Goal: Navigation & Orientation: Find specific page/section

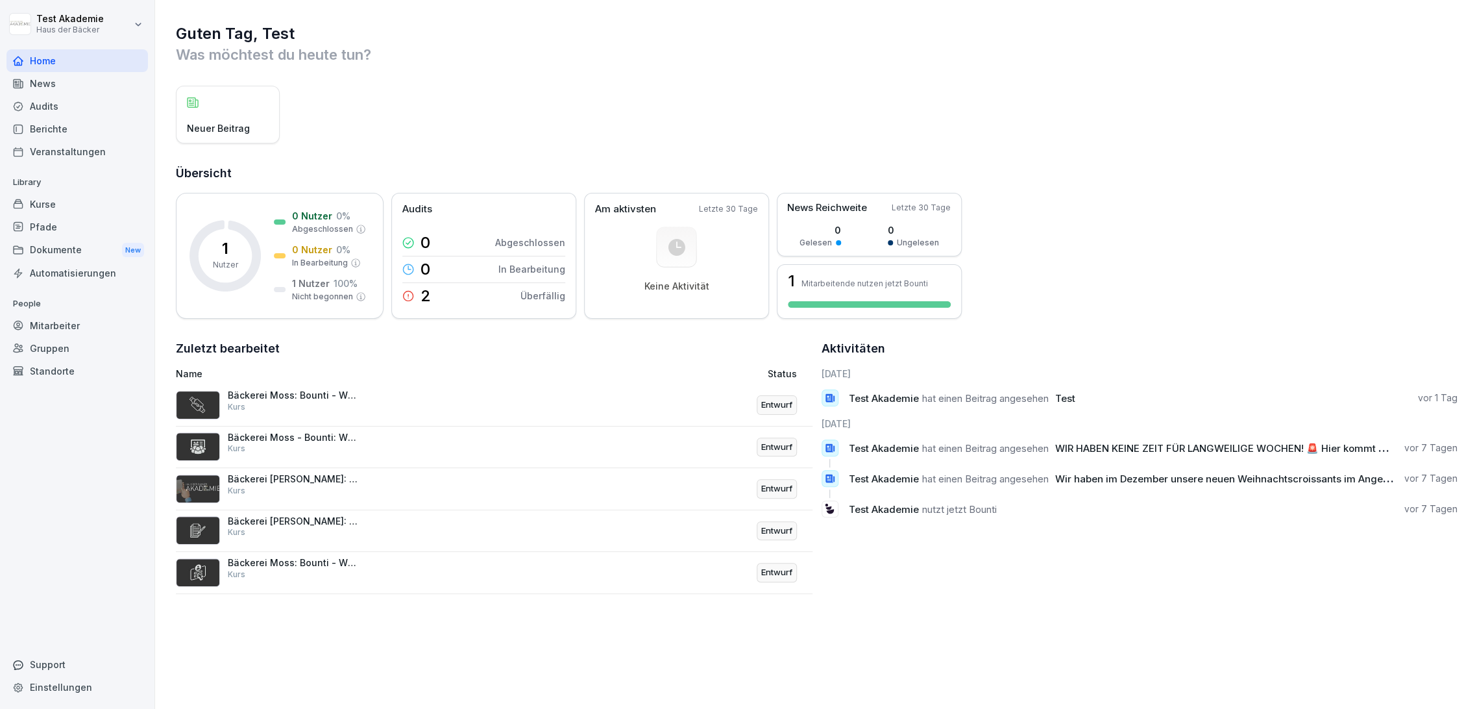
click at [83, 206] on div "Kurse" at bounding box center [77, 204] width 142 height 23
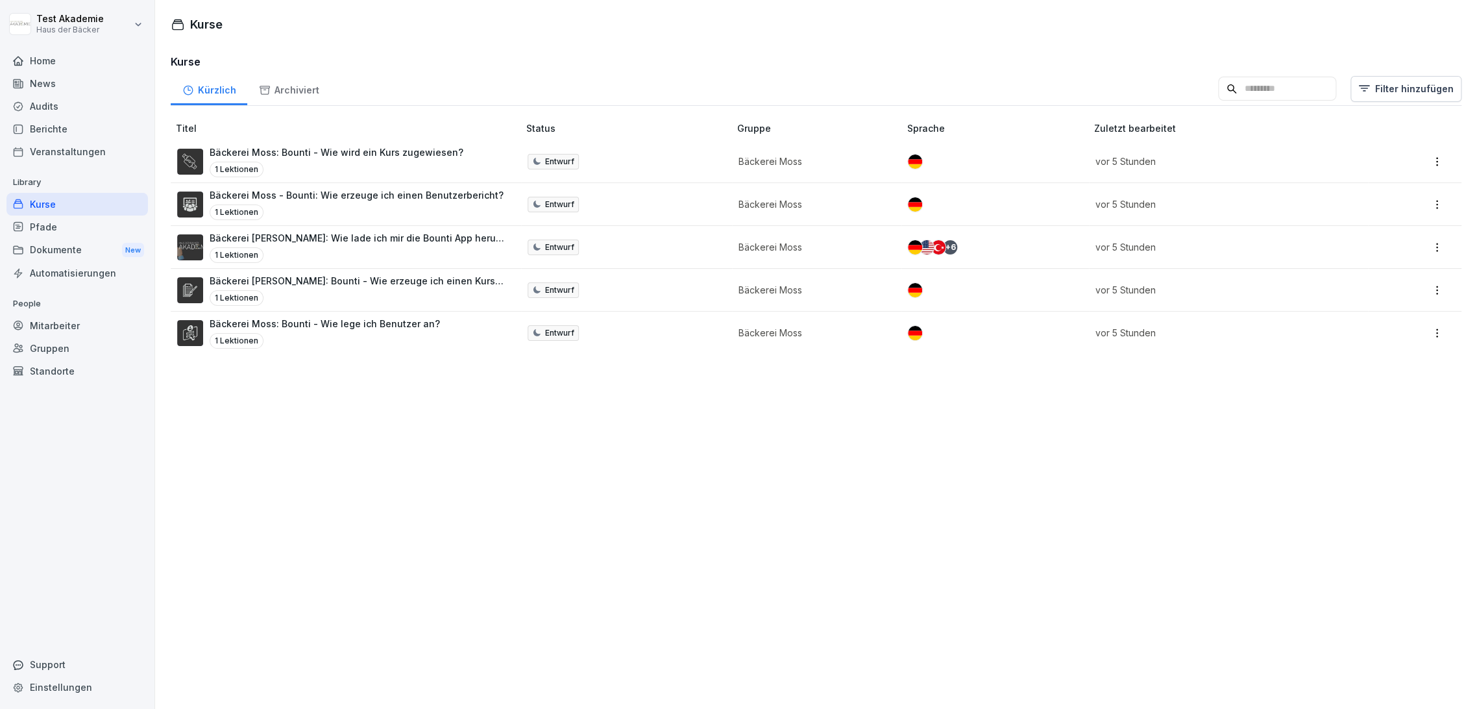
click at [73, 64] on div "Home" at bounding box center [77, 60] width 142 height 23
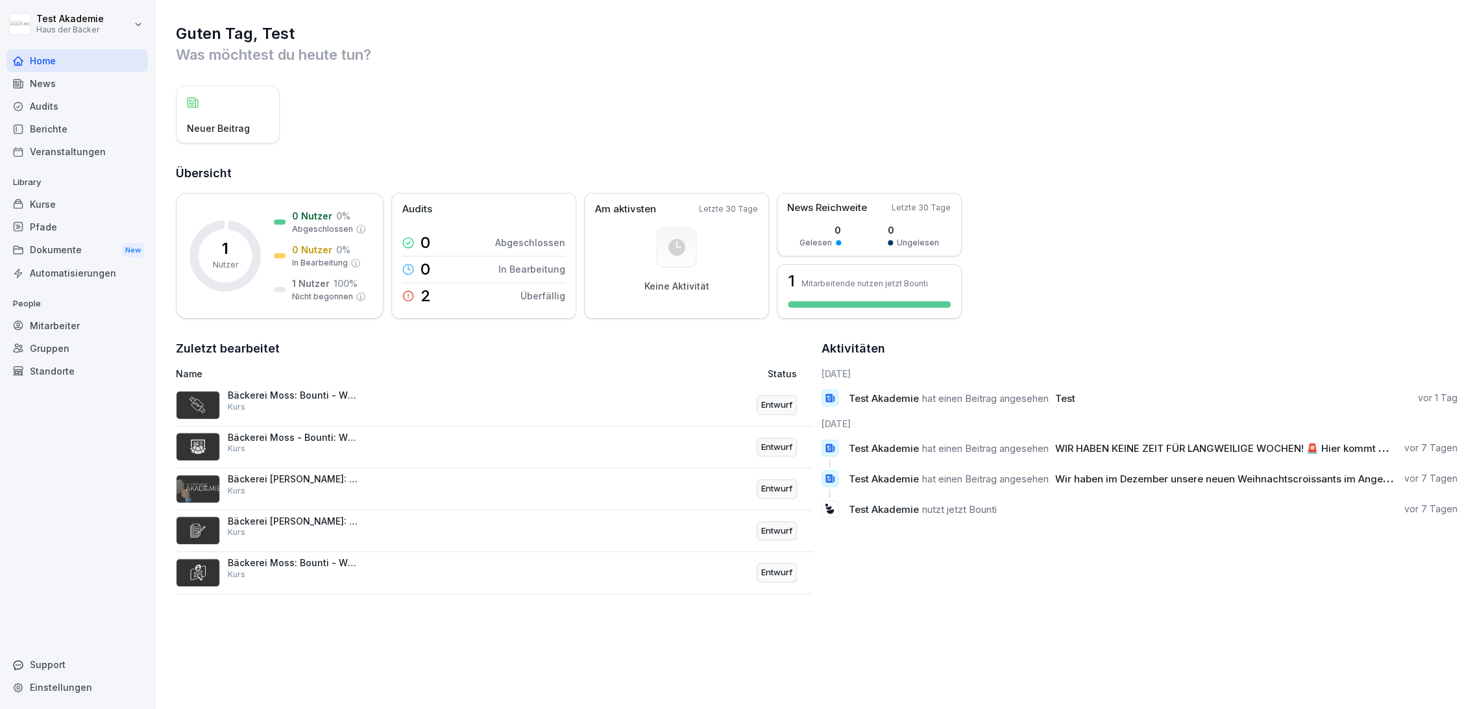
click at [82, 81] on div "News" at bounding box center [77, 83] width 142 height 23
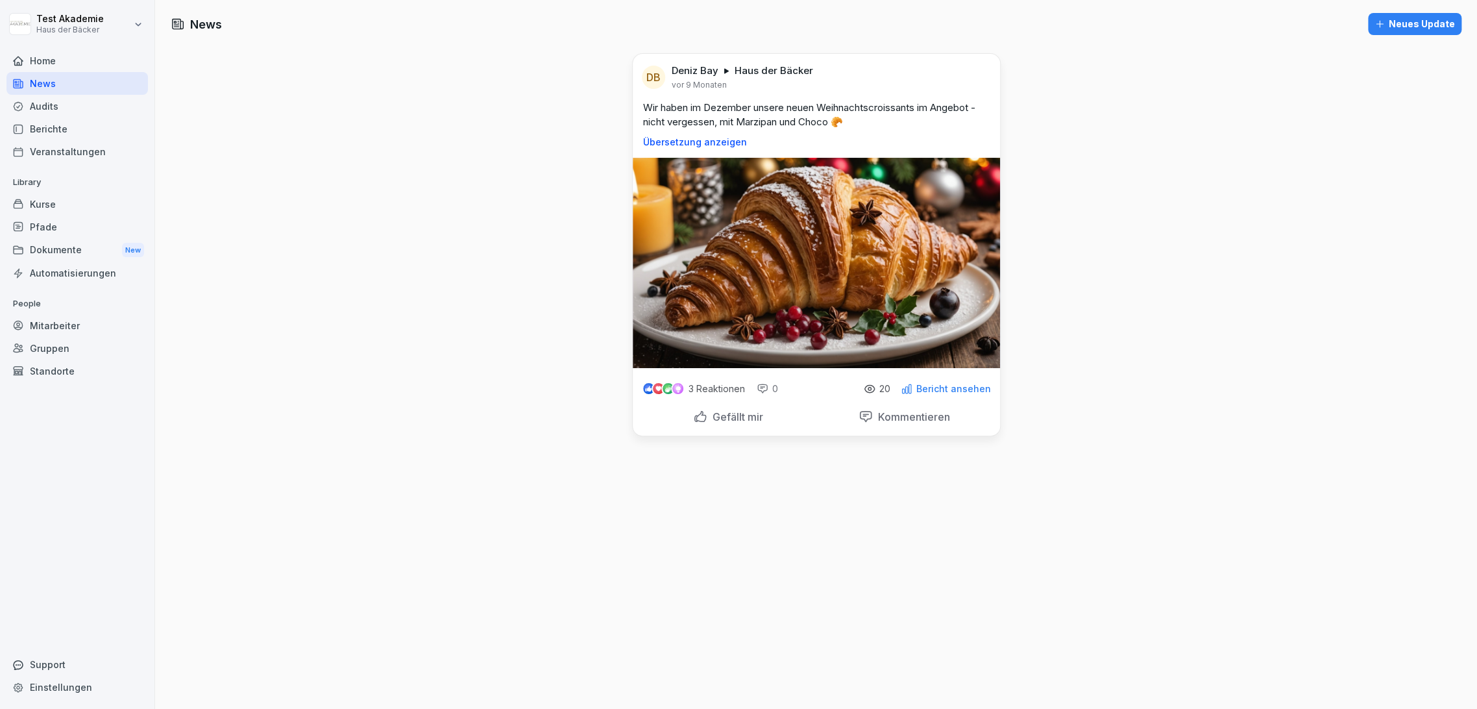
click at [80, 66] on div "Home" at bounding box center [77, 60] width 142 height 23
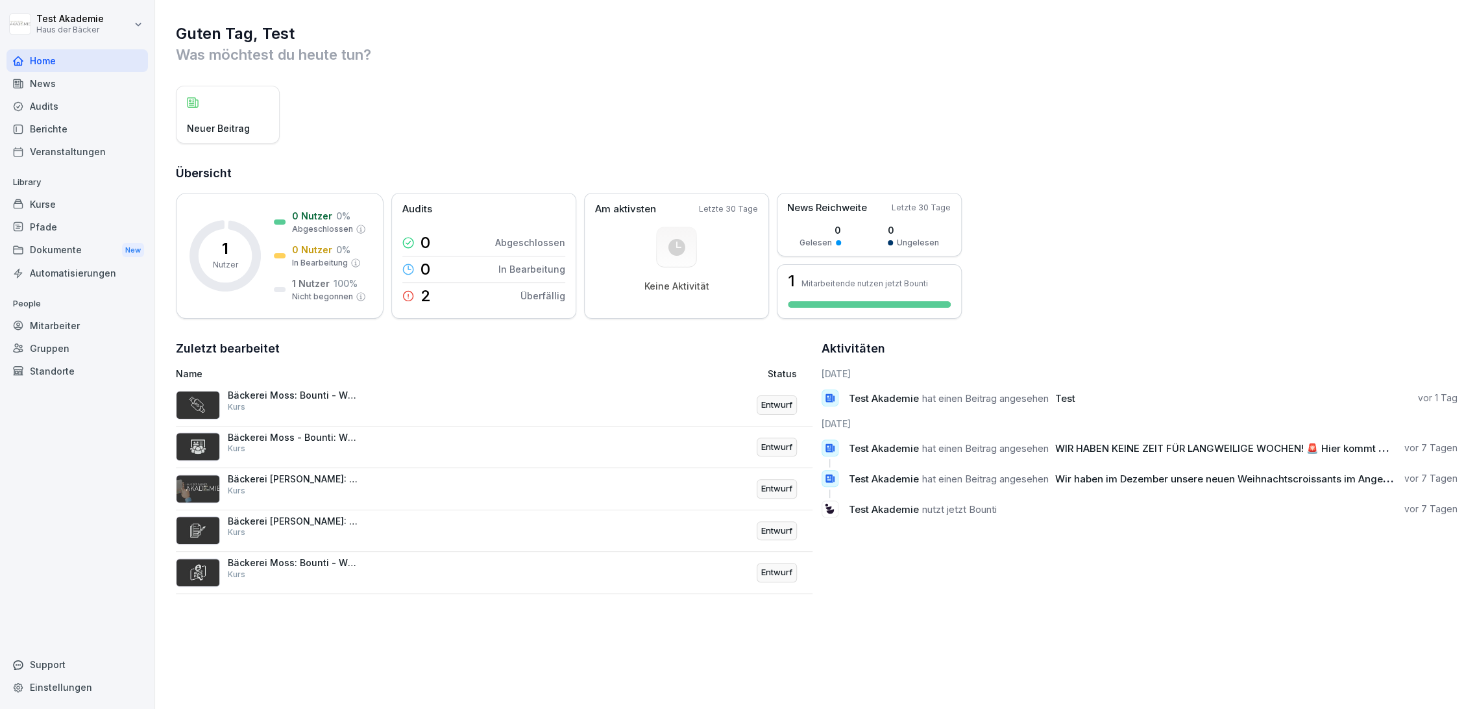
click at [91, 88] on div "News" at bounding box center [77, 83] width 142 height 23
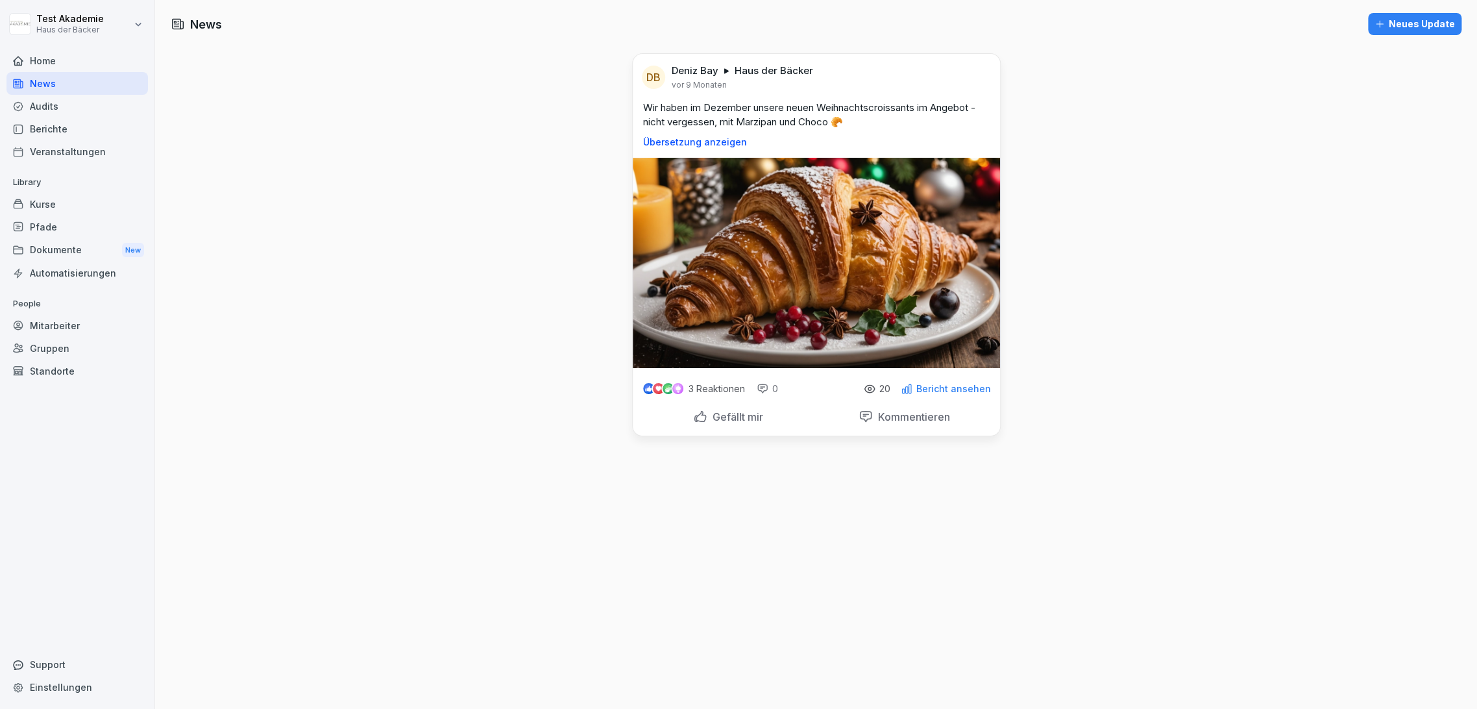
click at [91, 112] on div "Audits" at bounding box center [77, 106] width 142 height 23
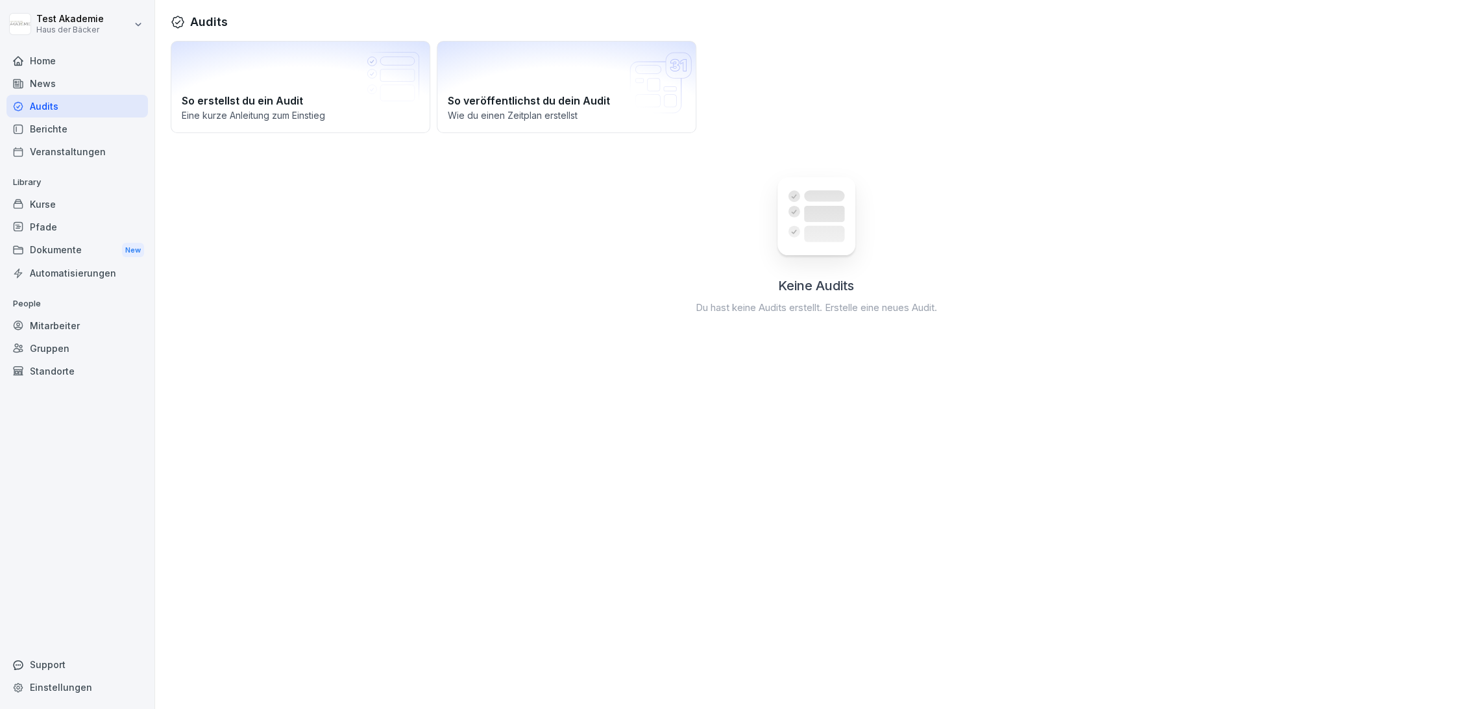
click at [93, 129] on div "Berichte" at bounding box center [77, 128] width 142 height 23
click at [88, 144] on div "Veranstaltungen" at bounding box center [77, 151] width 142 height 23
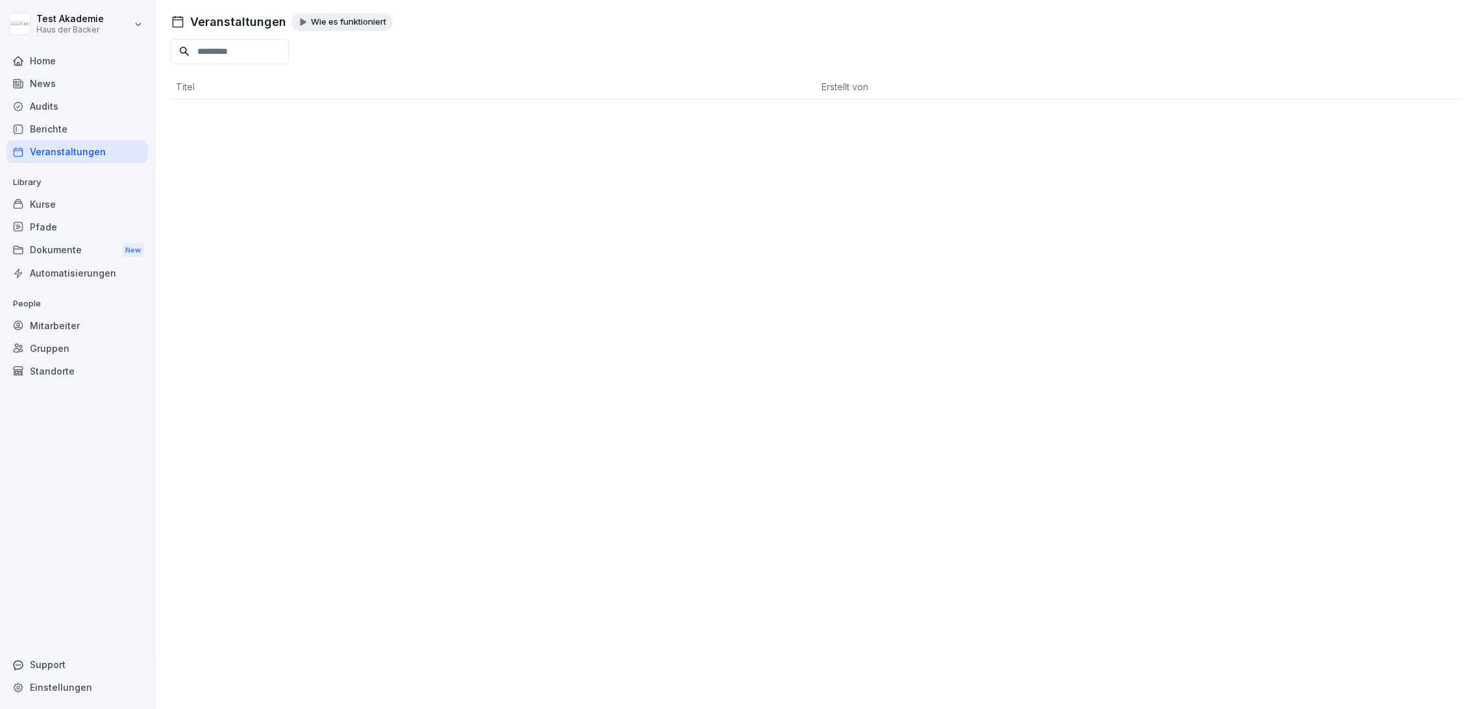
click at [88, 127] on div "Berichte" at bounding box center [77, 128] width 142 height 23
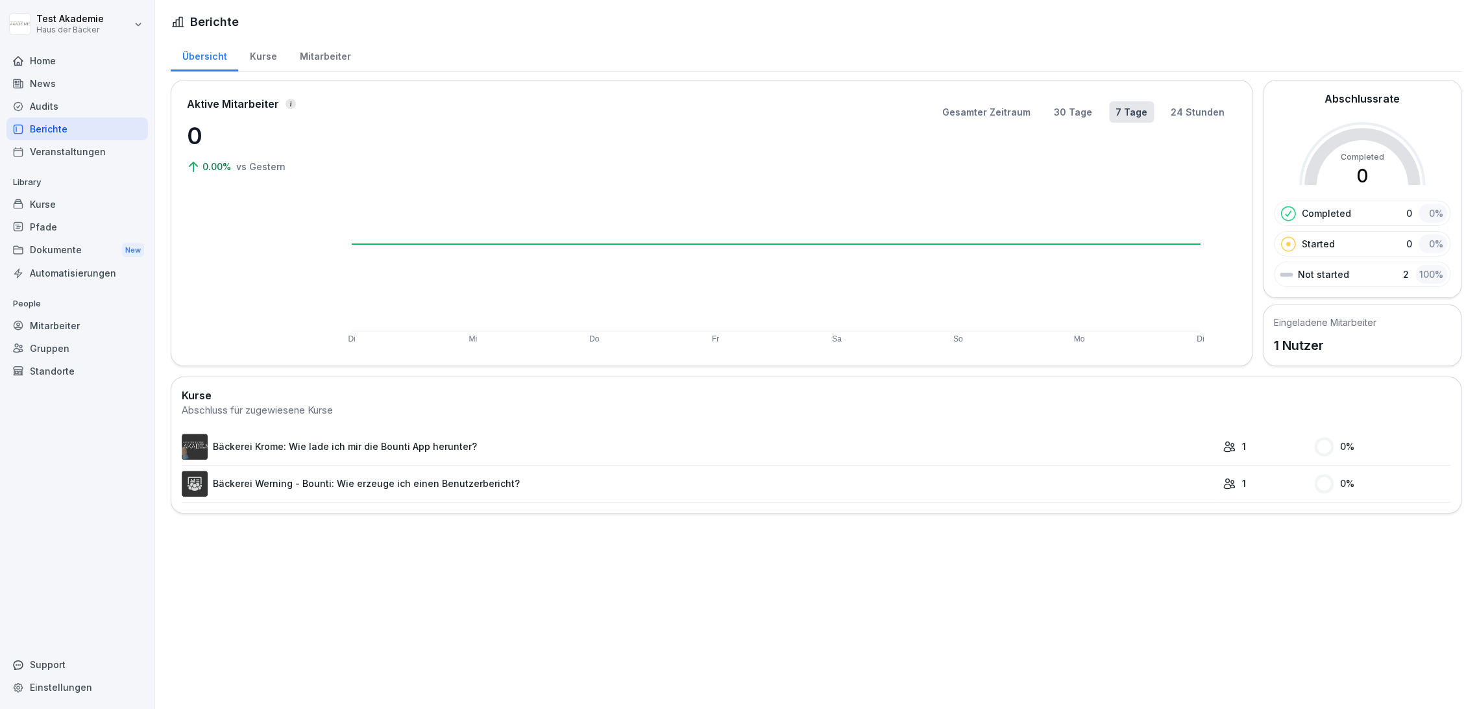
click at [23, 222] on icon at bounding box center [18, 226] width 10 height 10
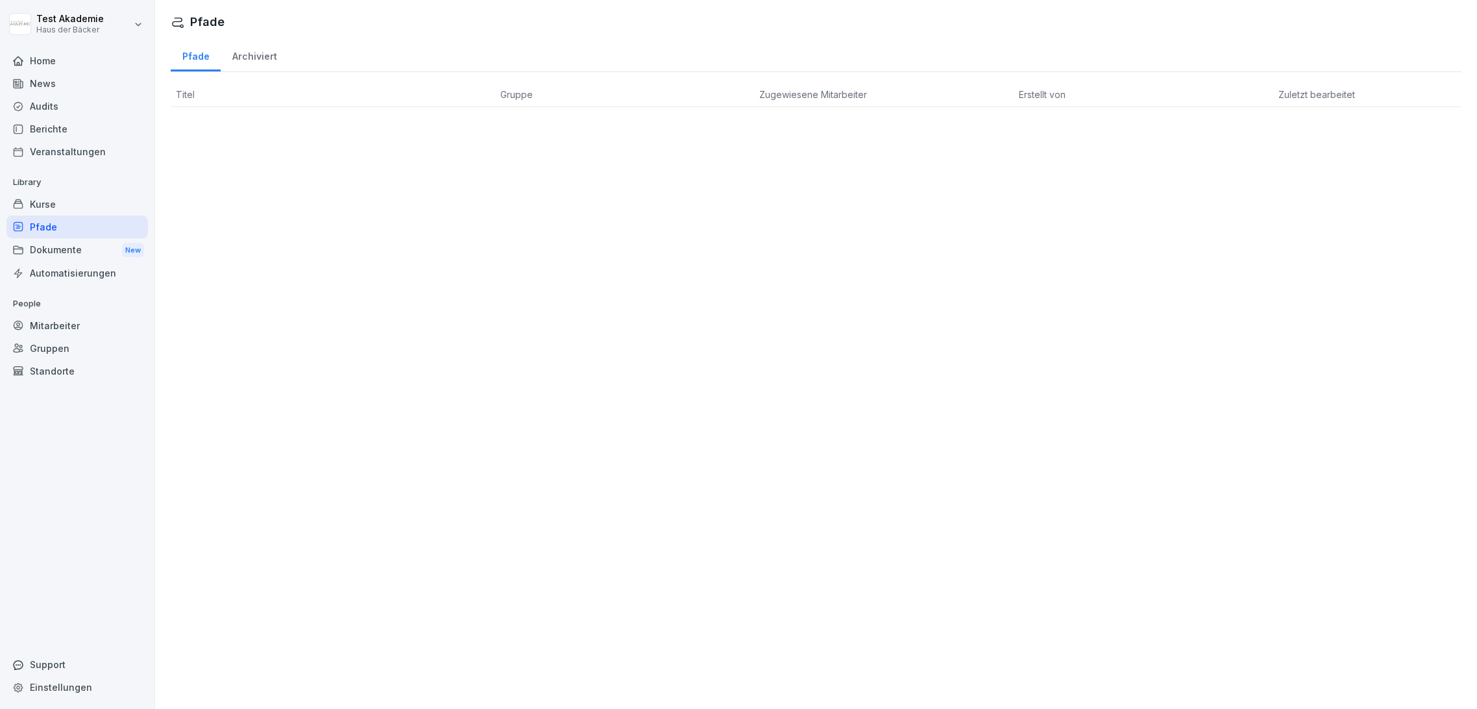
click at [51, 208] on div "Kurse" at bounding box center [77, 204] width 142 height 23
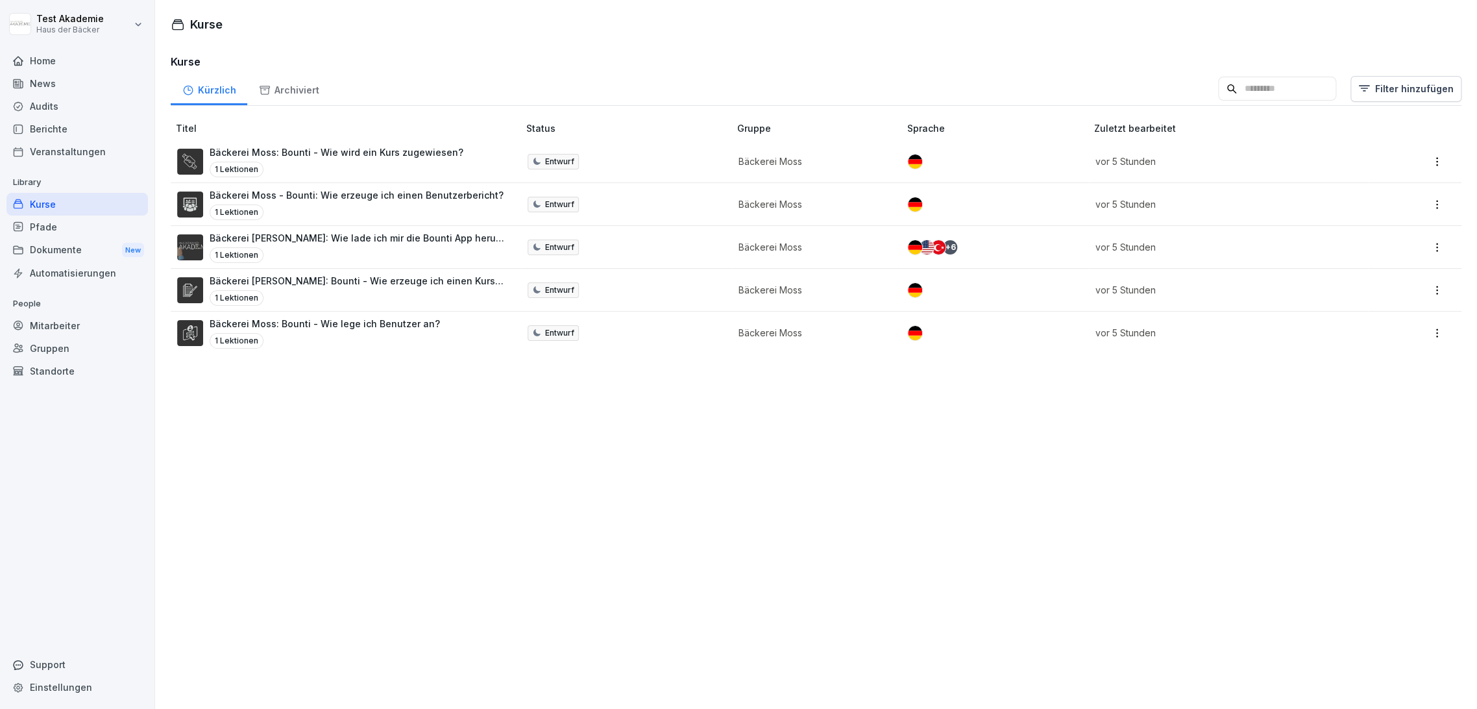
click at [299, 181] on td "Bäckerei Moss: Bounti - Wie wird ein Kurs zugewiesen? 1 Lektionen" at bounding box center [346, 161] width 351 height 43
click at [306, 163] on div "1 Lektionen" at bounding box center [337, 170] width 254 height 16
click at [296, 83] on div "Archiviert" at bounding box center [288, 88] width 83 height 33
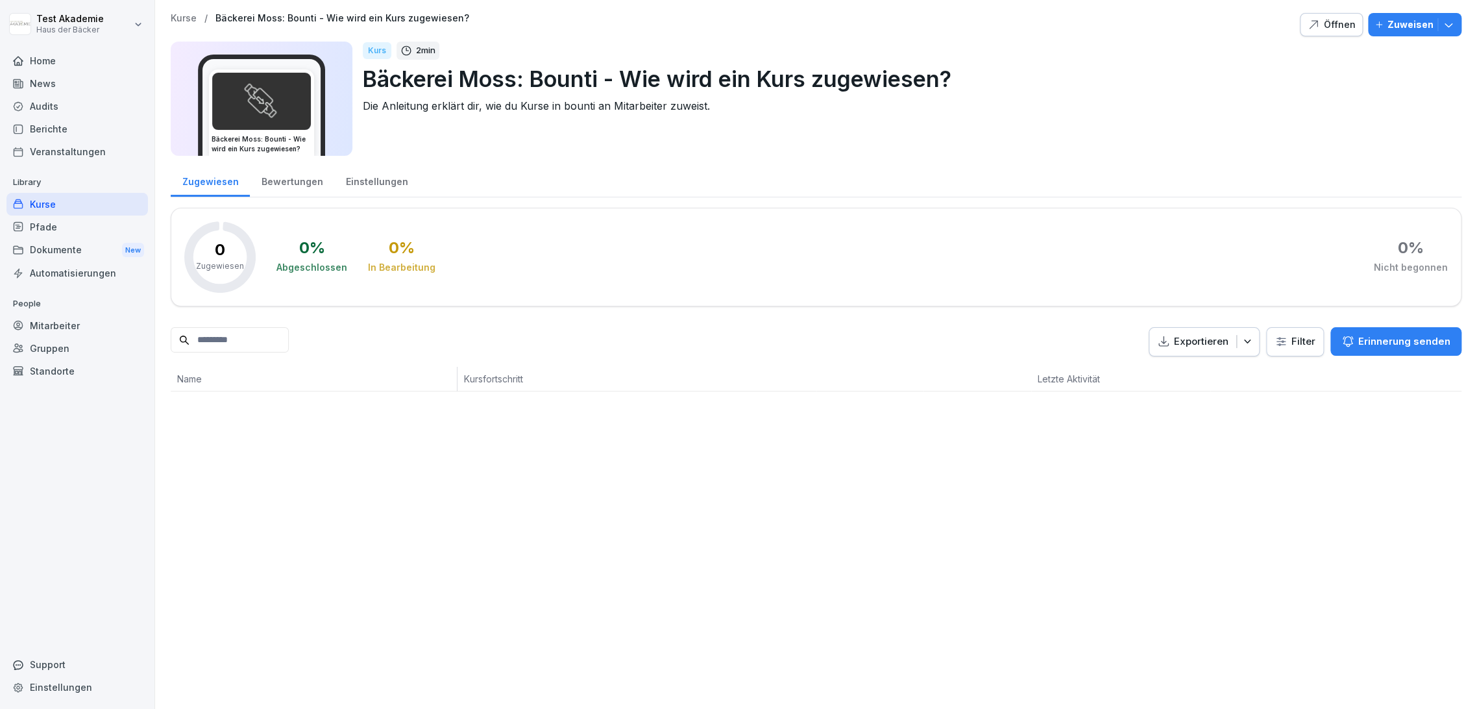
click at [565, 124] on div "Kurs 2 min Bäckerei Moss: Bounti - Wie wird ein Kurs zugewiesen? Die Anleitung …" at bounding box center [907, 99] width 1089 height 114
click at [492, 142] on div "Kurs 2 min Bäckerei Moss: Bounti - Wie wird ein Kurs zugewiesen? Die Anleitung …" at bounding box center [907, 99] width 1089 height 114
click at [361, 186] on div "Einstellungen" at bounding box center [376, 180] width 85 height 33
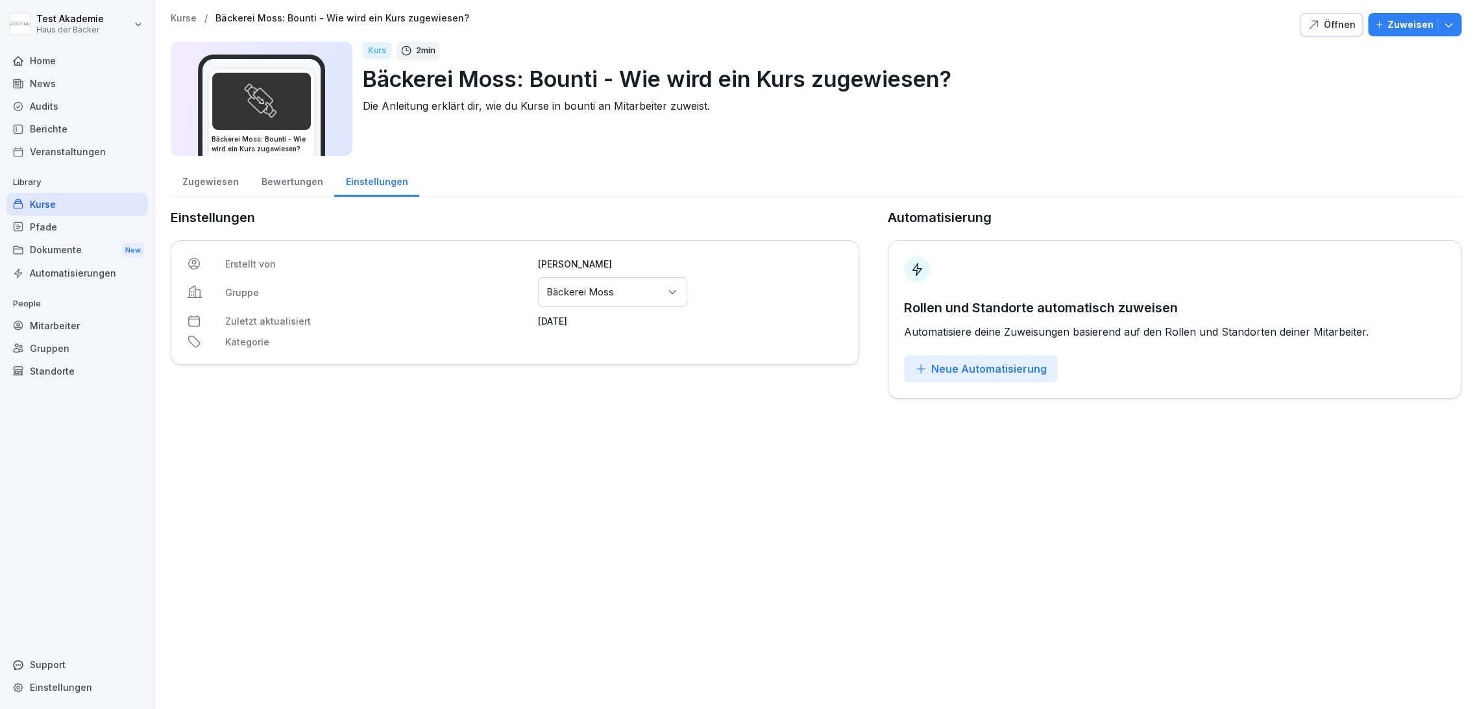
click at [297, 184] on div "Bewertungen" at bounding box center [292, 180] width 84 height 33
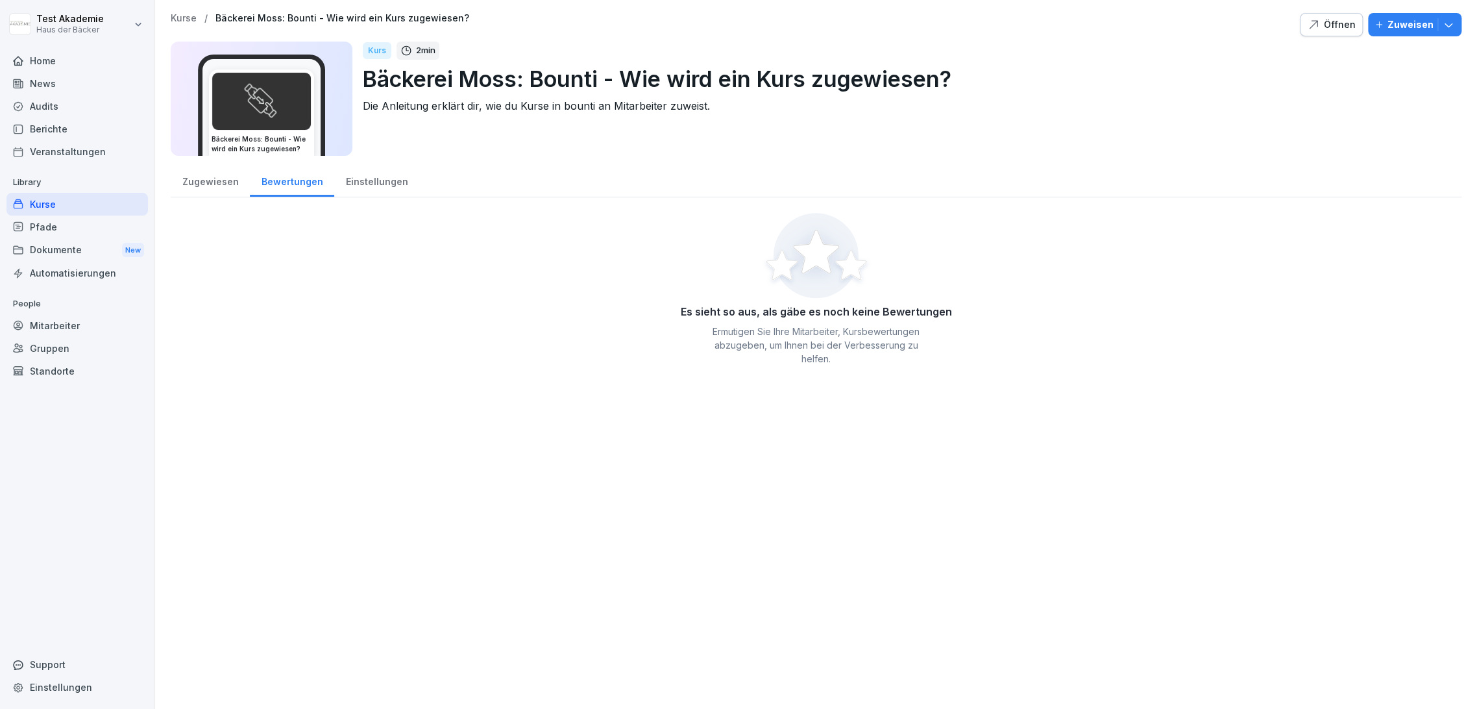
click at [204, 179] on div "Zugewiesen" at bounding box center [210, 180] width 79 height 33
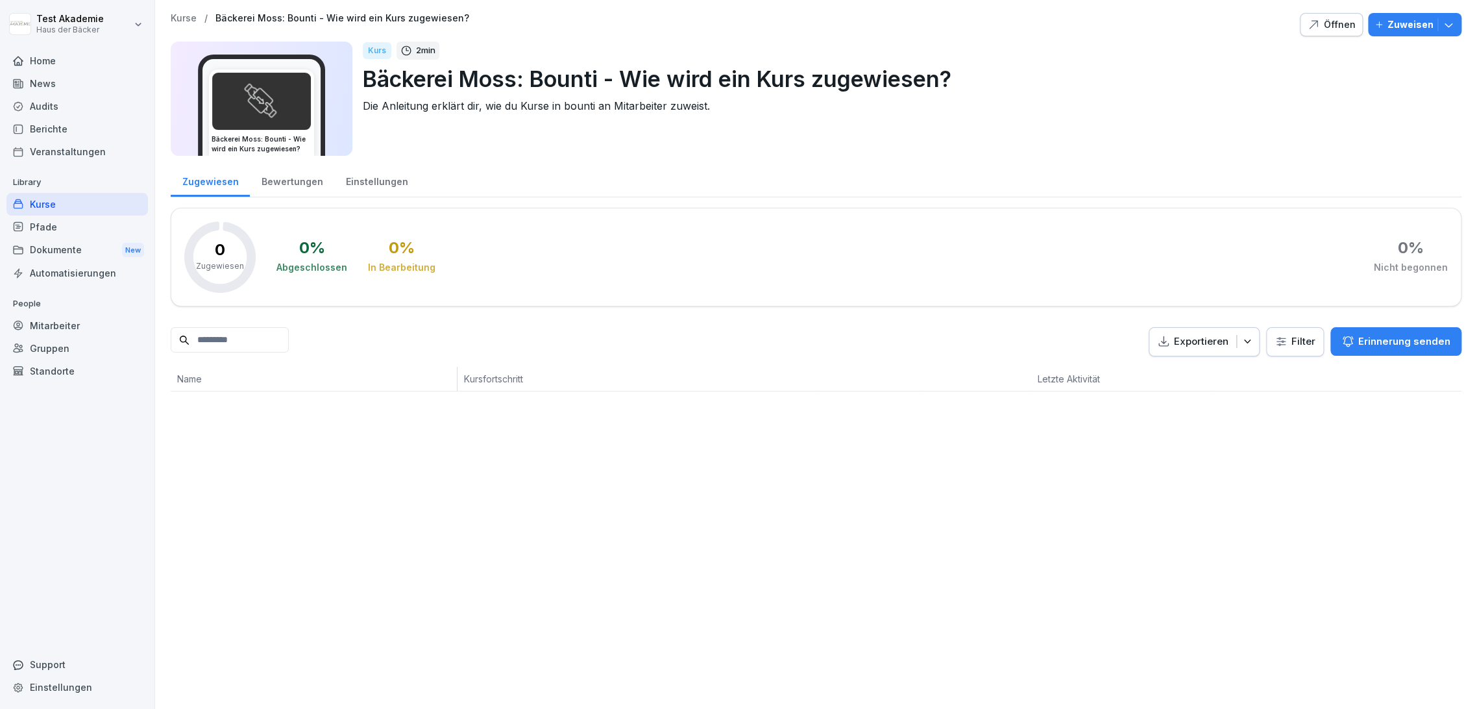
click at [114, 206] on div "Kurse" at bounding box center [77, 204] width 142 height 23
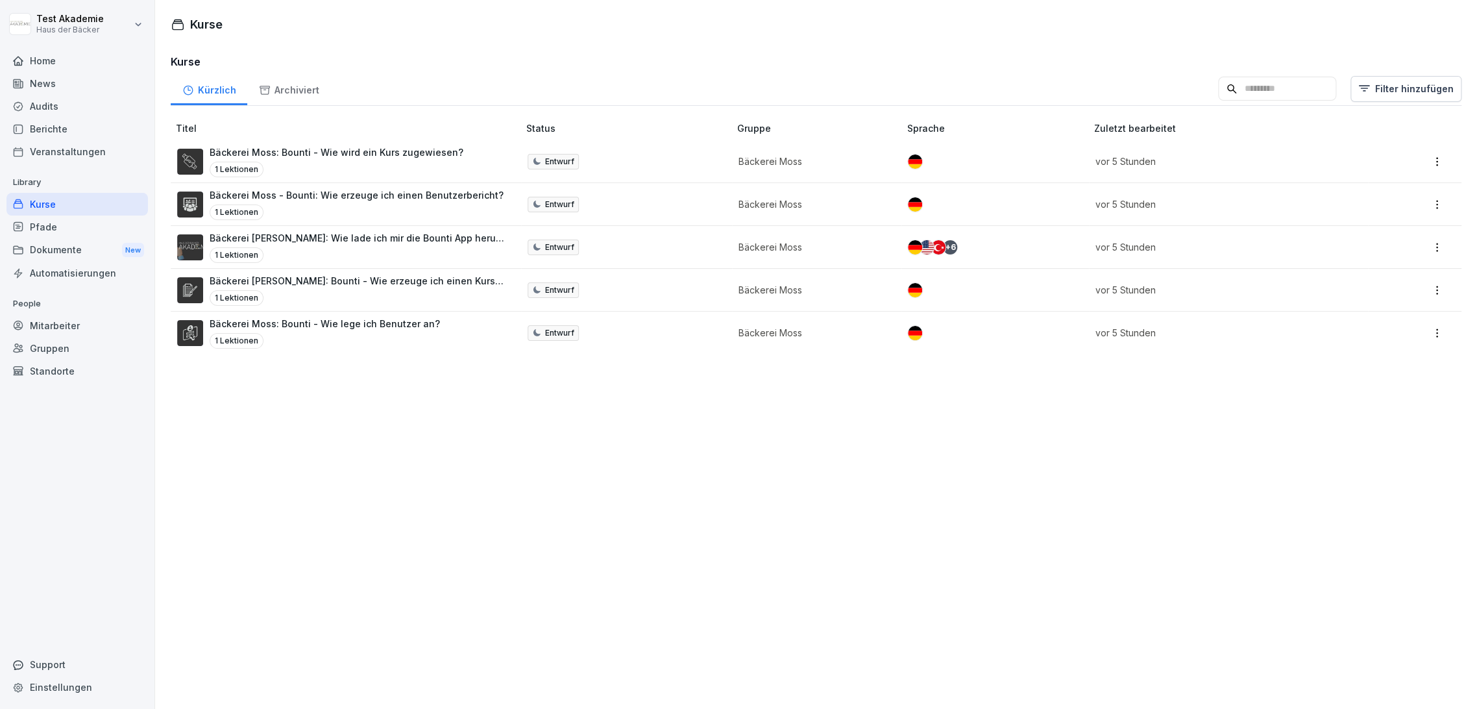
click at [110, 220] on div "Pfade" at bounding box center [77, 227] width 142 height 23
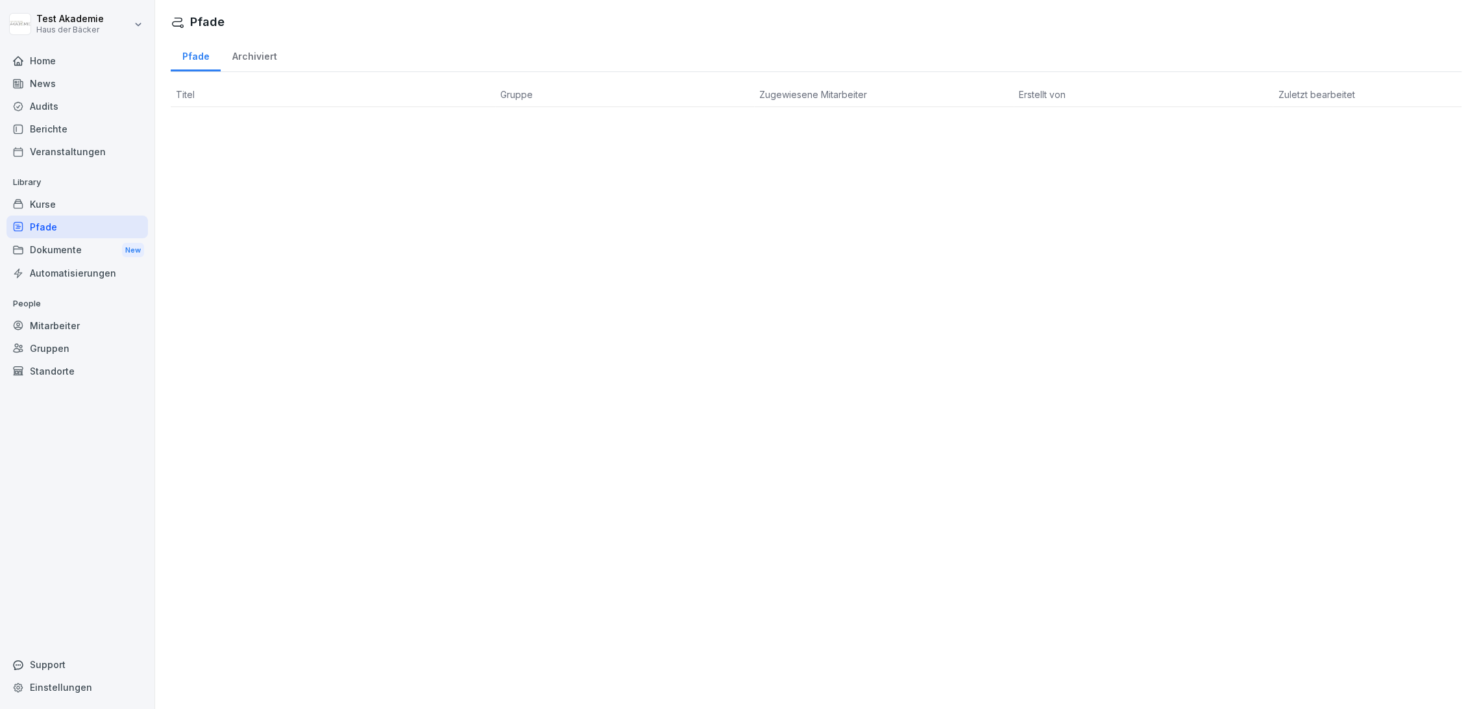
click at [108, 206] on div "Kurse" at bounding box center [77, 204] width 142 height 23
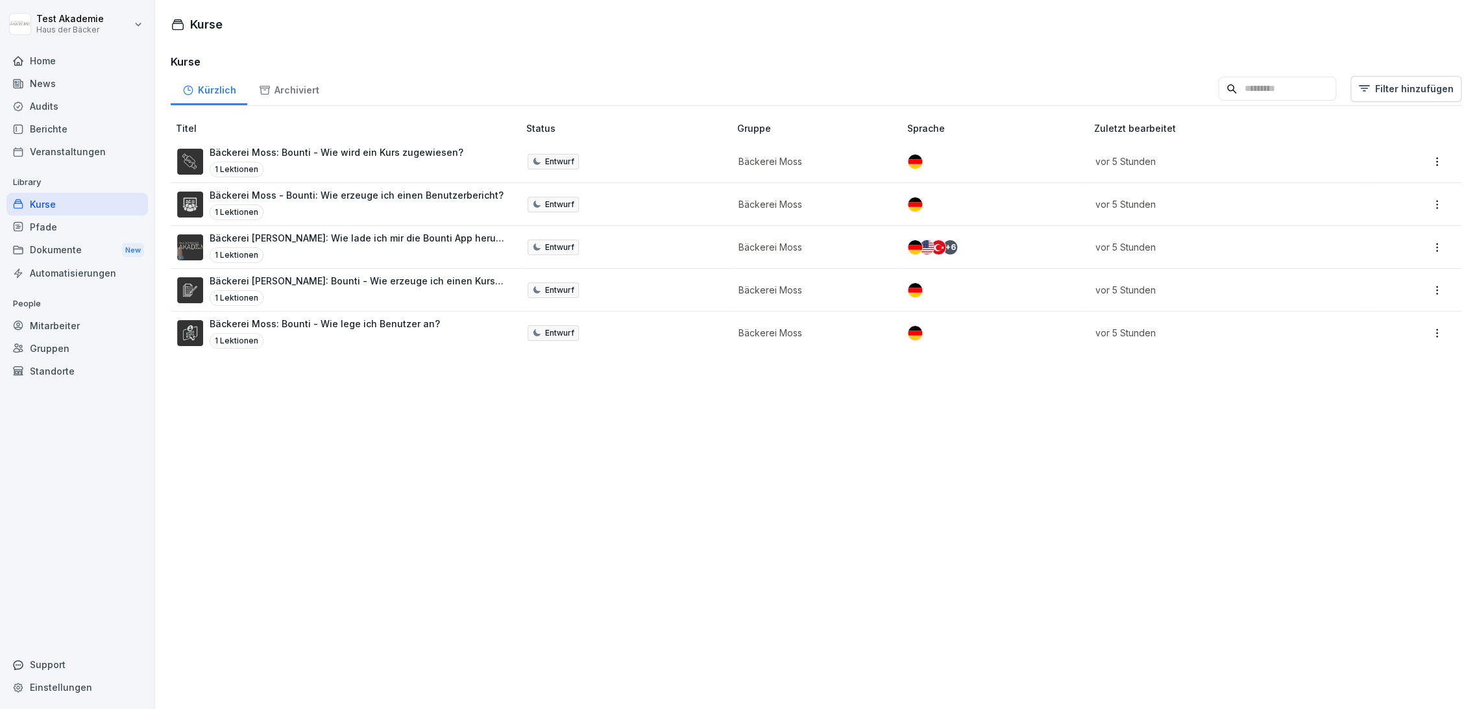
click at [104, 226] on div "Pfade" at bounding box center [77, 227] width 142 height 23
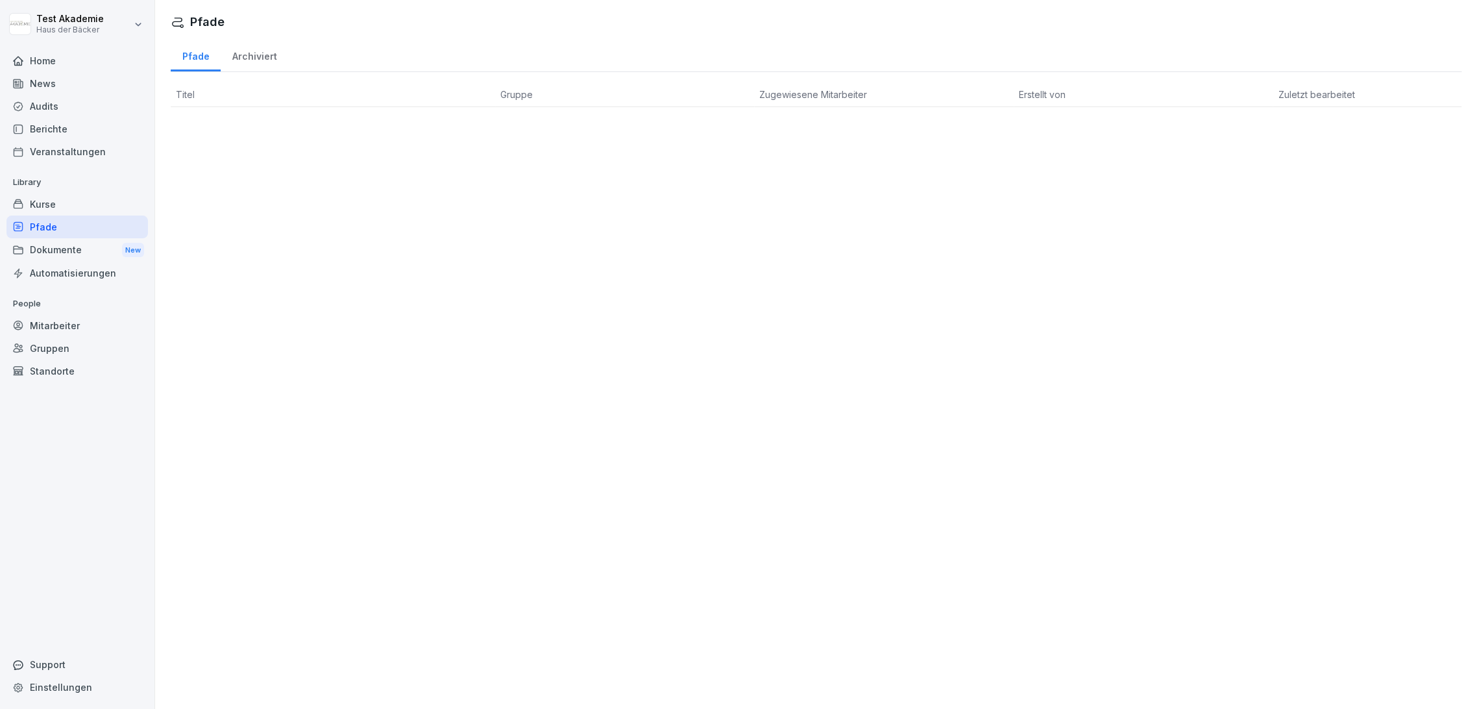
click at [101, 247] on div "Dokumente New" at bounding box center [77, 250] width 142 height 24
click at [98, 262] on div "Automatisierungen" at bounding box center [77, 273] width 142 height 23
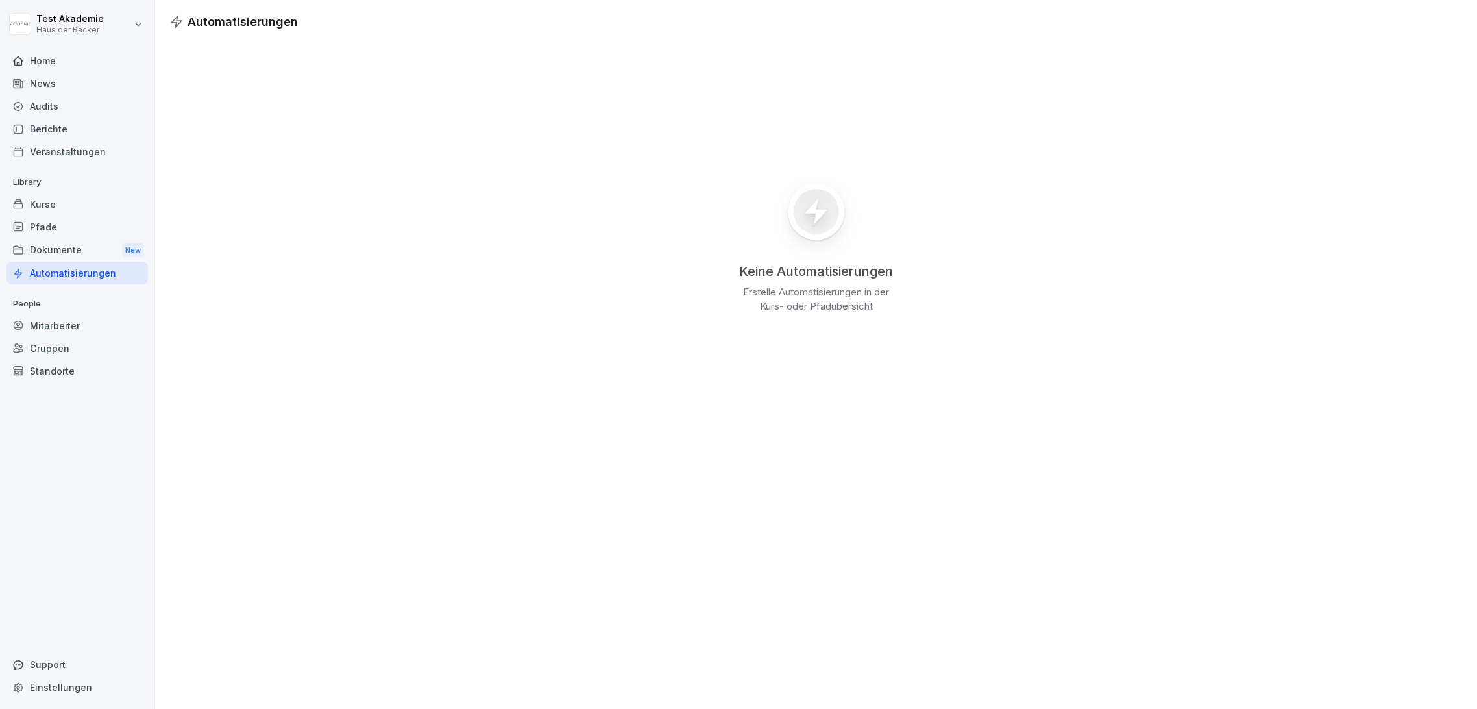
click at [95, 233] on div "Pfade" at bounding box center [77, 227] width 142 height 23
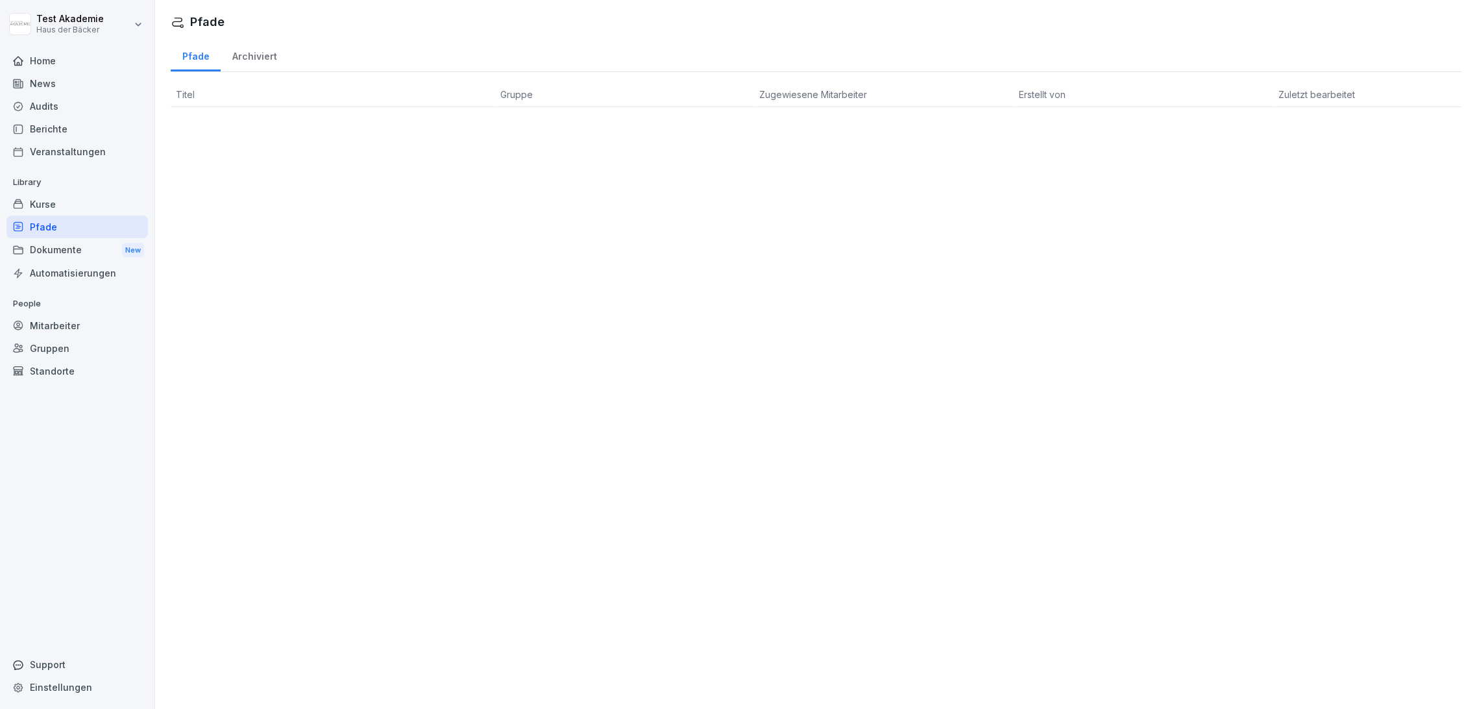
click at [92, 254] on div "Dokumente New" at bounding box center [77, 250] width 142 height 24
click at [84, 227] on div "Pfade" at bounding box center [77, 227] width 142 height 23
click at [84, 208] on div "Kurse" at bounding box center [77, 204] width 142 height 23
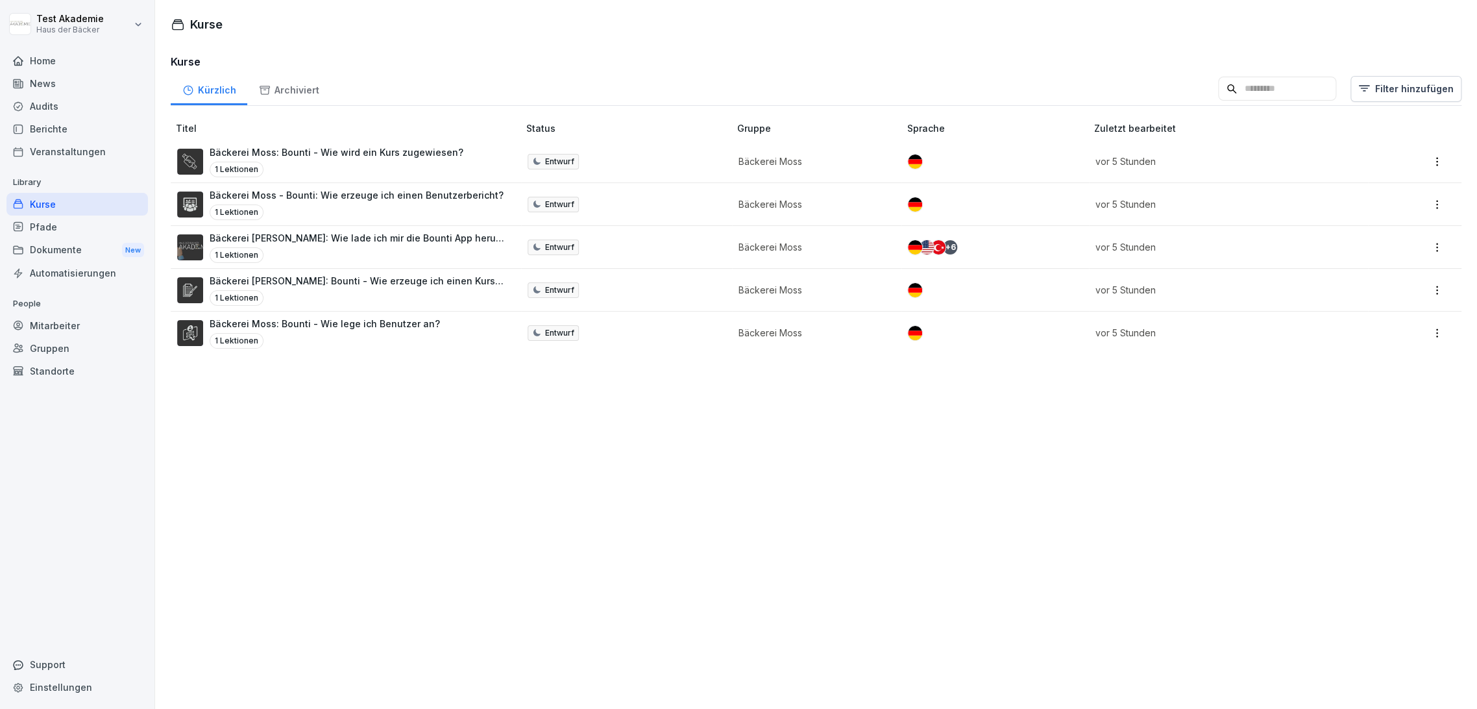
click at [77, 145] on div "Veranstaltungen" at bounding box center [77, 151] width 142 height 23
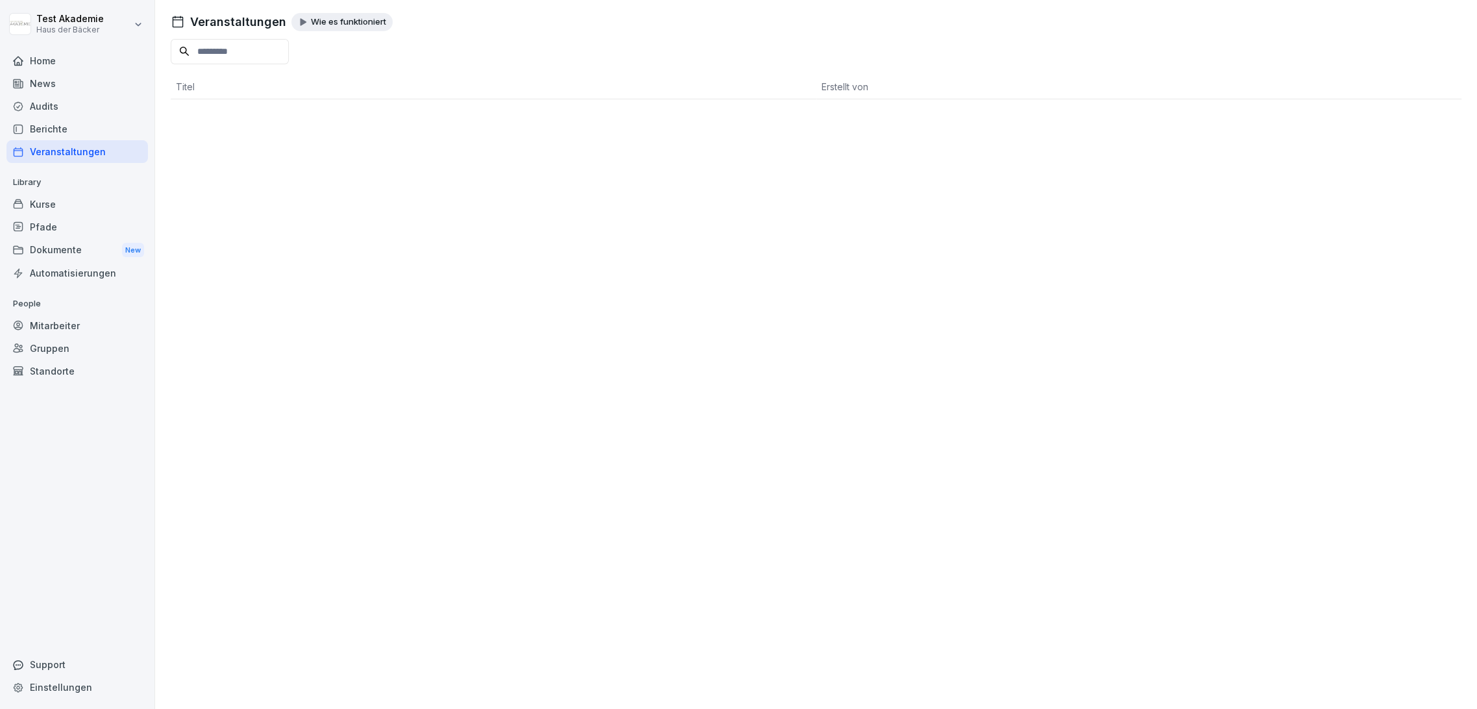
click at [77, 124] on div "Berichte" at bounding box center [77, 128] width 142 height 23
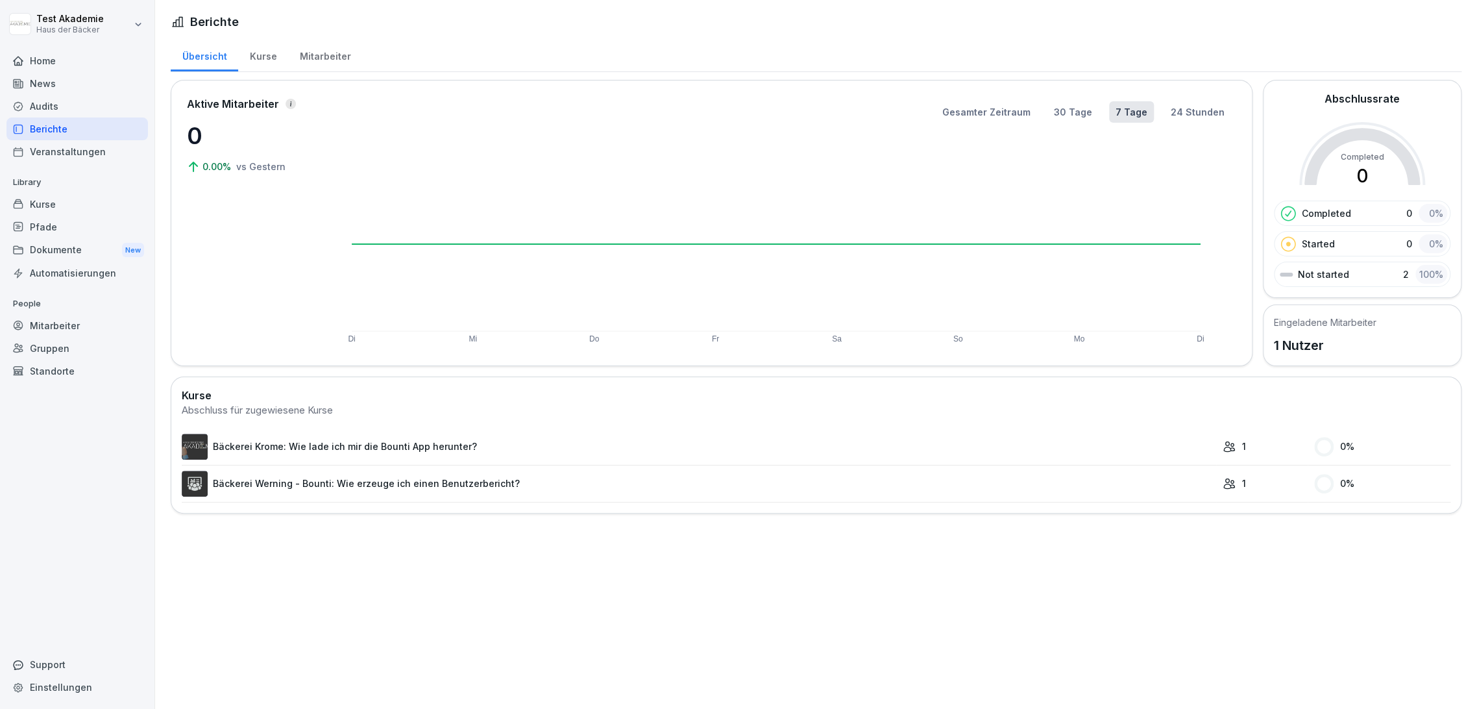
click at [90, 100] on div "Audits" at bounding box center [77, 106] width 142 height 23
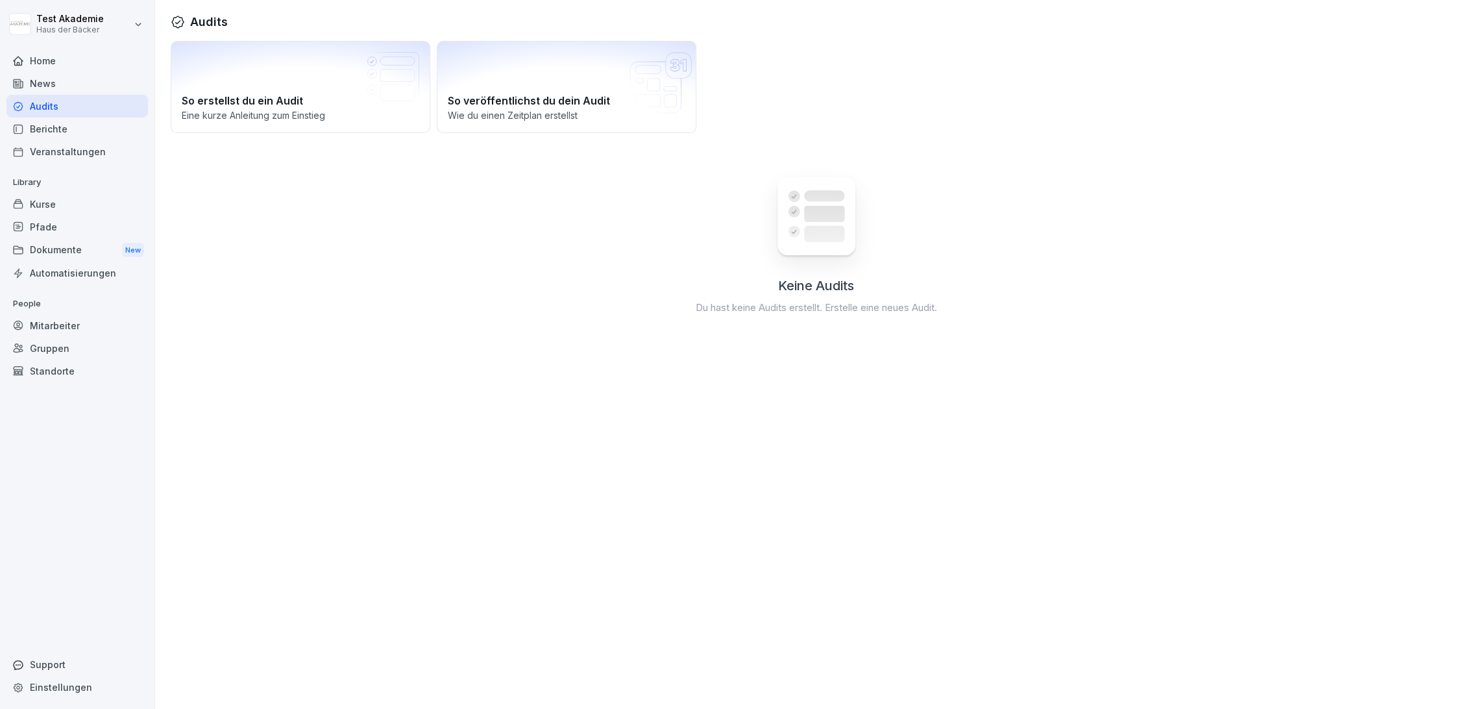
click at [88, 88] on div "News" at bounding box center [77, 83] width 142 height 23
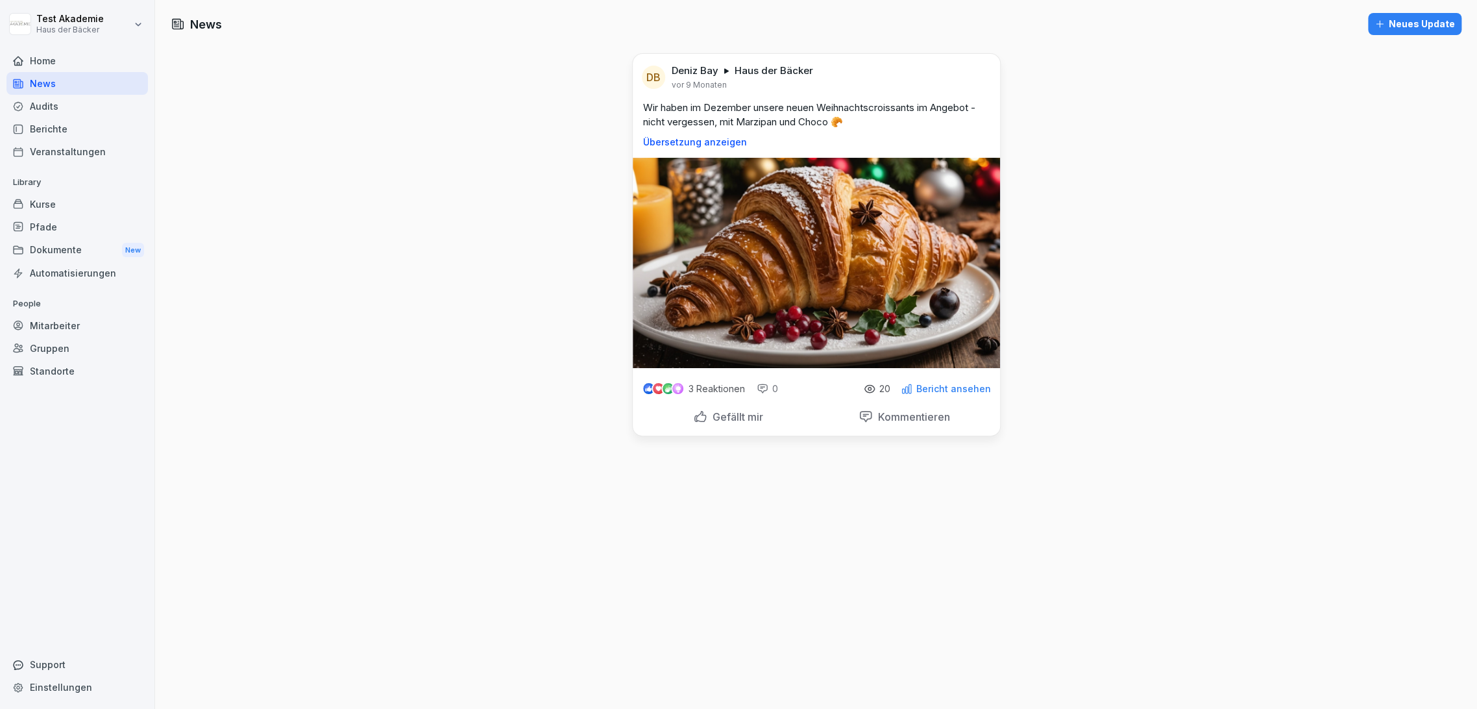
click at [77, 51] on div "Home" at bounding box center [77, 60] width 142 height 23
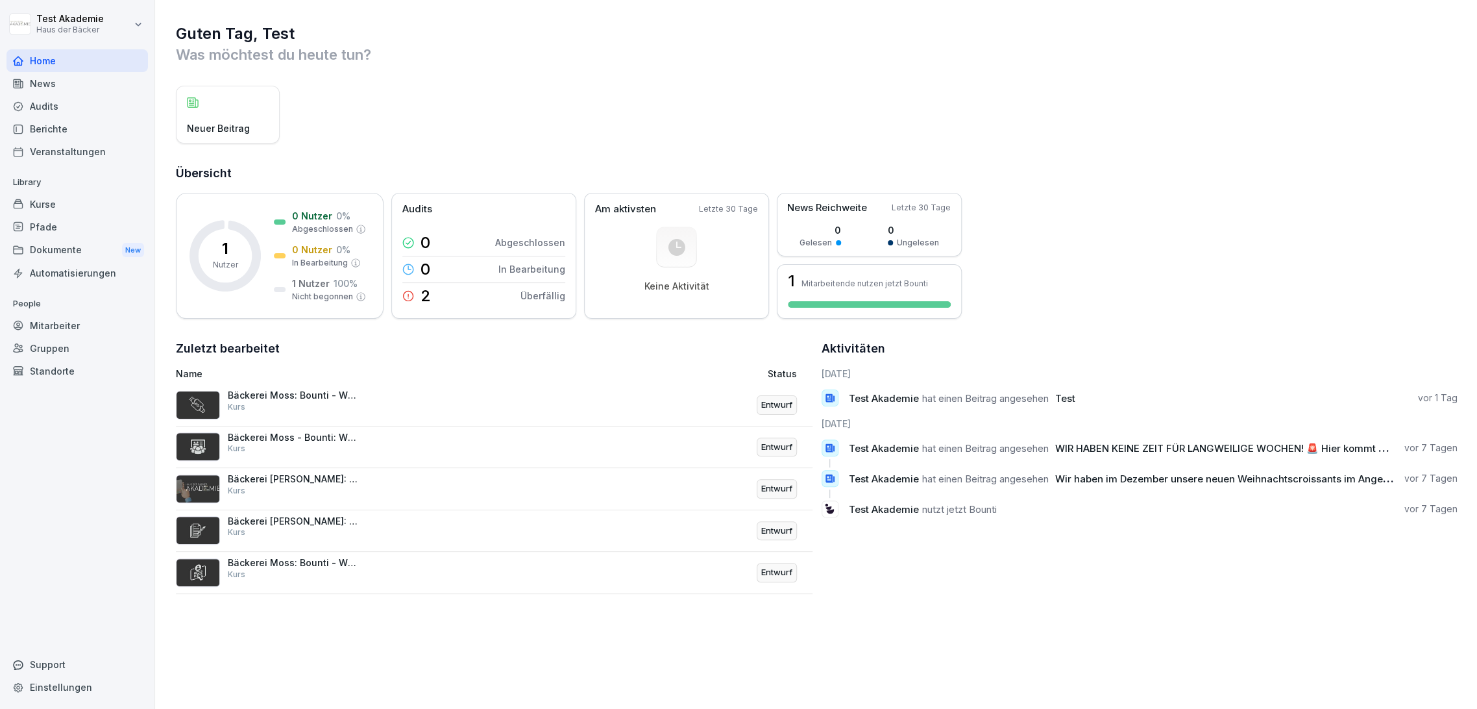
click at [103, 65] on div "Home" at bounding box center [77, 60] width 142 height 23
